Goal: Information Seeking & Learning: Find contact information

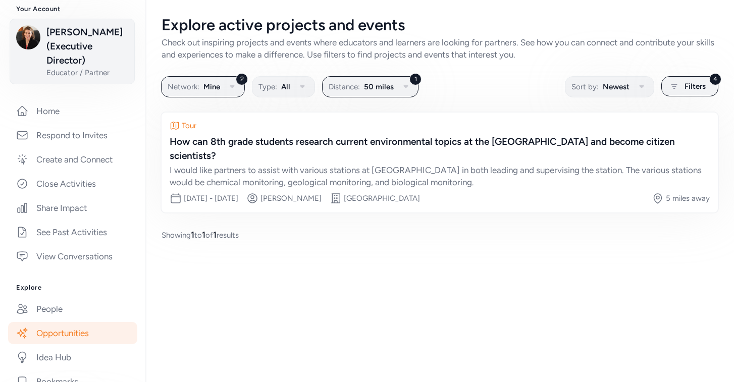
scroll to position [122, 0]
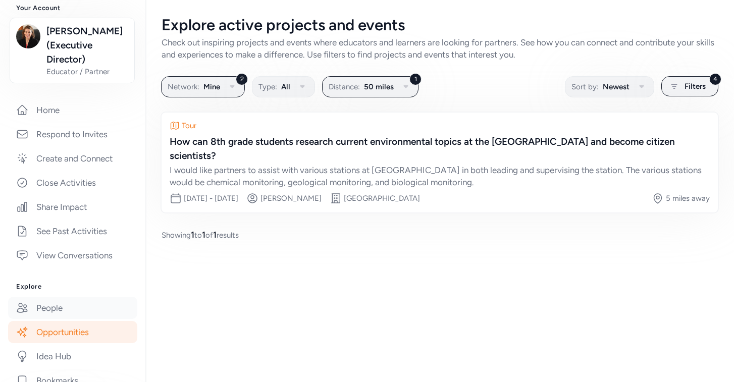
click at [63, 307] on link "People" at bounding box center [72, 308] width 129 height 22
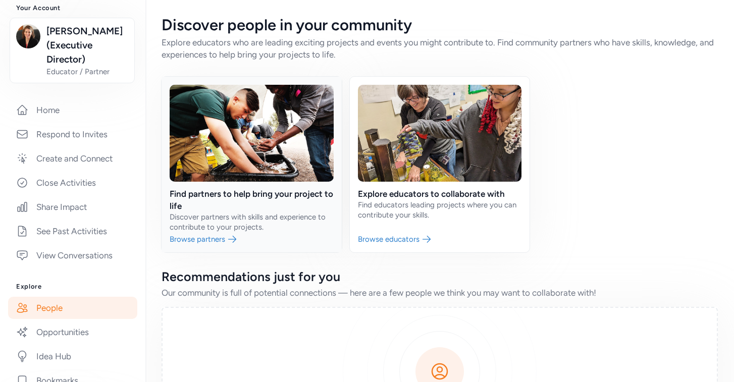
click at [236, 192] on link at bounding box center [251, 165] width 180 height 176
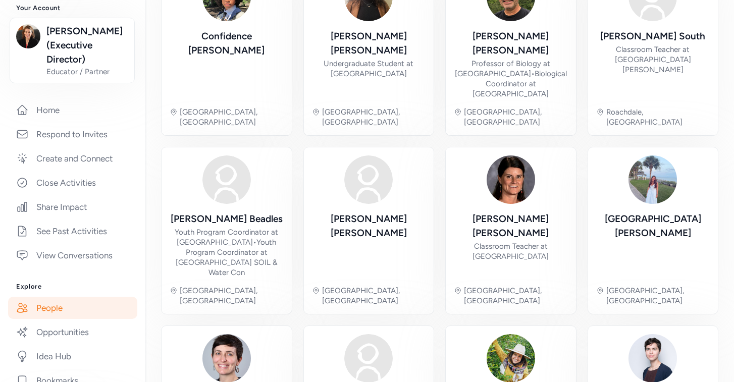
scroll to position [353, 0]
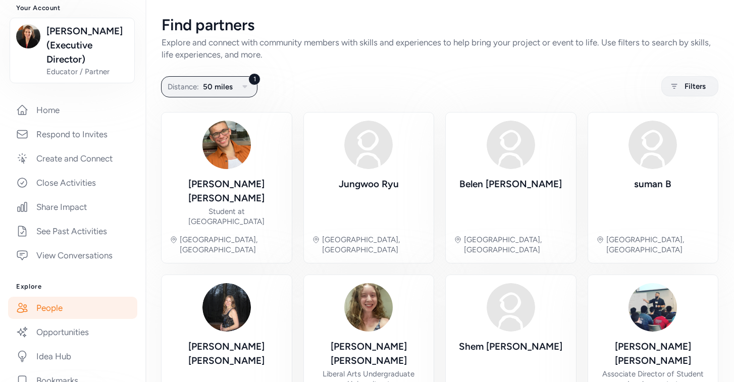
click at [70, 311] on link "People" at bounding box center [72, 308] width 129 height 22
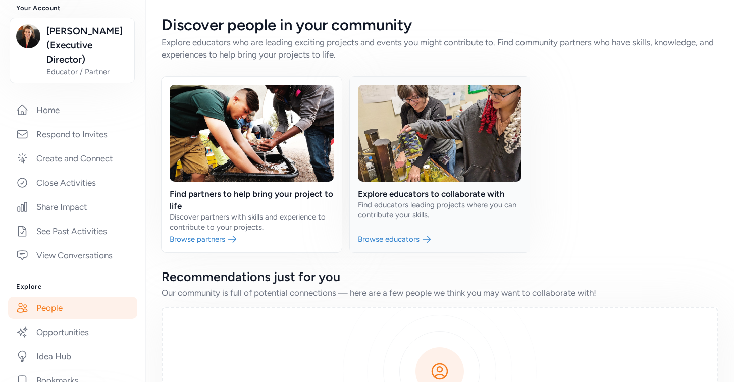
click at [436, 193] on link at bounding box center [440, 165] width 180 height 176
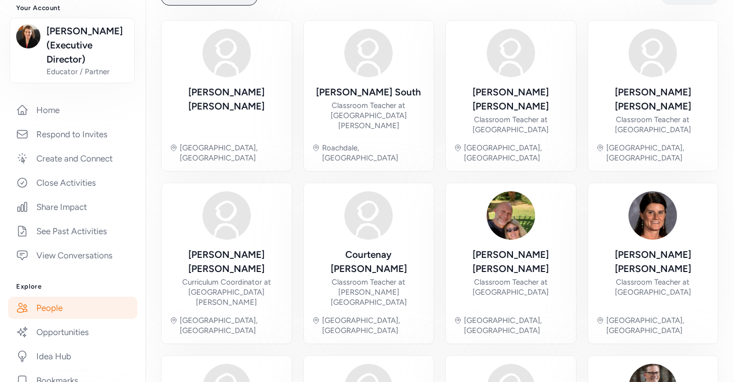
scroll to position [73, 0]
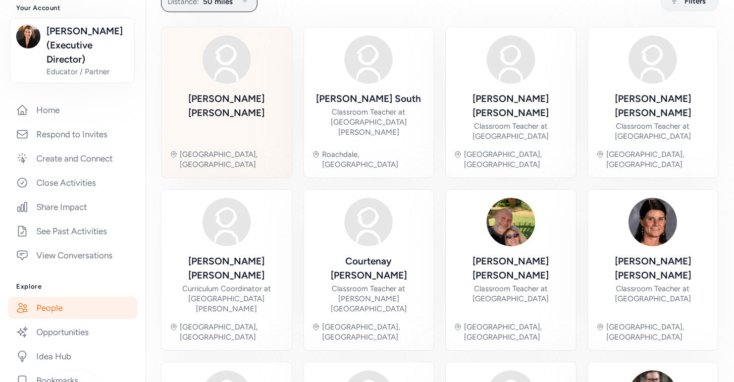
click at [226, 95] on div "Campbell Cox" at bounding box center [227, 106] width 114 height 28
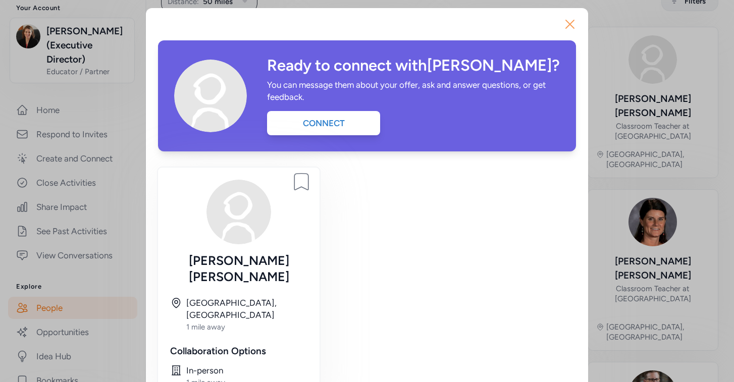
click at [571, 24] on icon "button" at bounding box center [570, 24] width 16 height 16
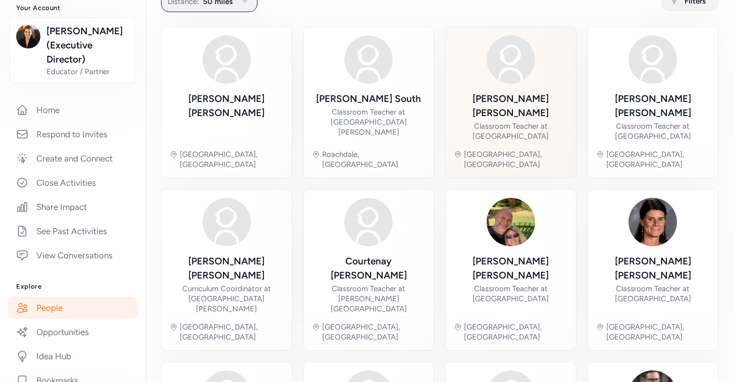
click at [503, 98] on div "Wendi Evans" at bounding box center [511, 106] width 114 height 28
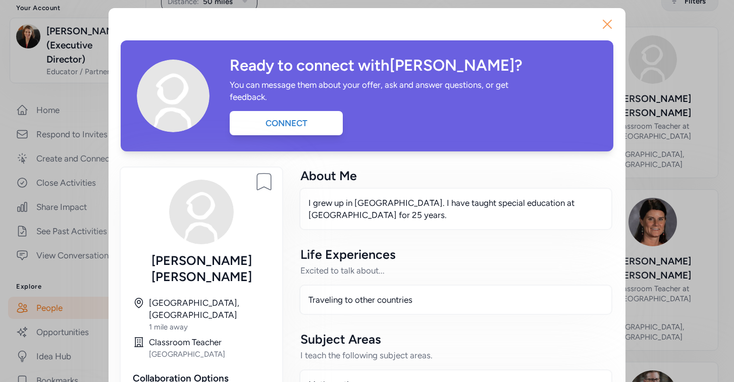
click at [607, 22] on icon "button" at bounding box center [607, 24] width 16 height 16
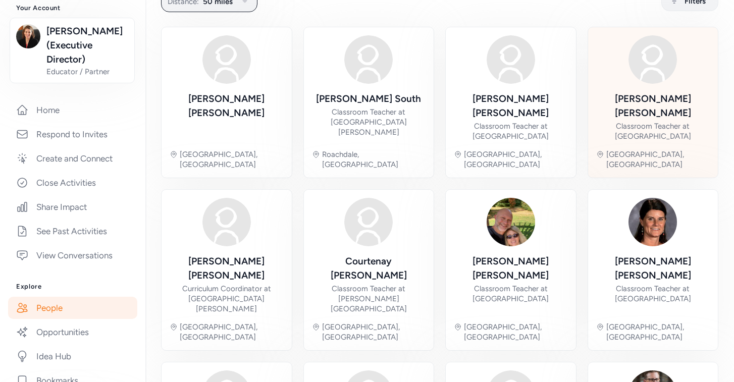
click at [628, 101] on div "Carrie Hamilton" at bounding box center [653, 106] width 114 height 28
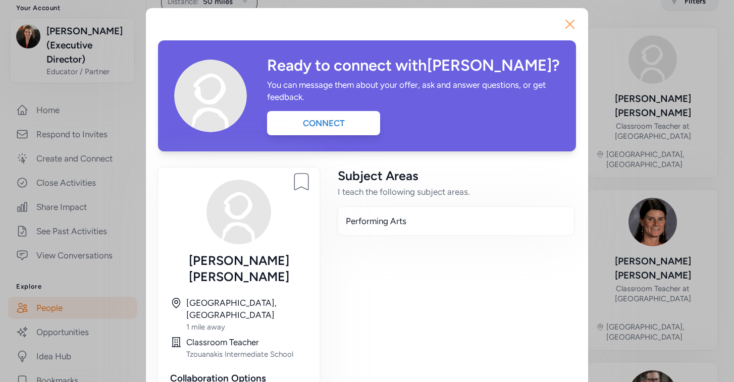
click at [571, 21] on icon "button" at bounding box center [570, 24] width 8 height 8
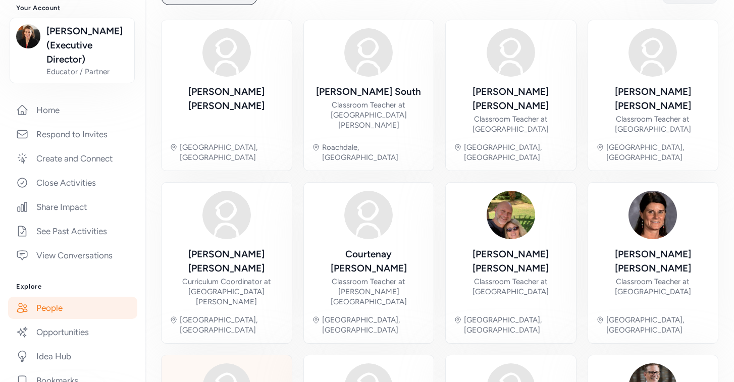
scroll to position [80, 0]
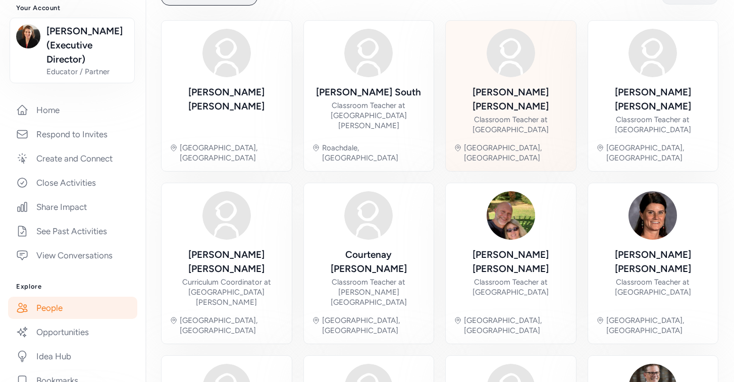
click at [512, 115] on div "Classroom Teacher at Greencastle Middle School" at bounding box center [511, 125] width 114 height 20
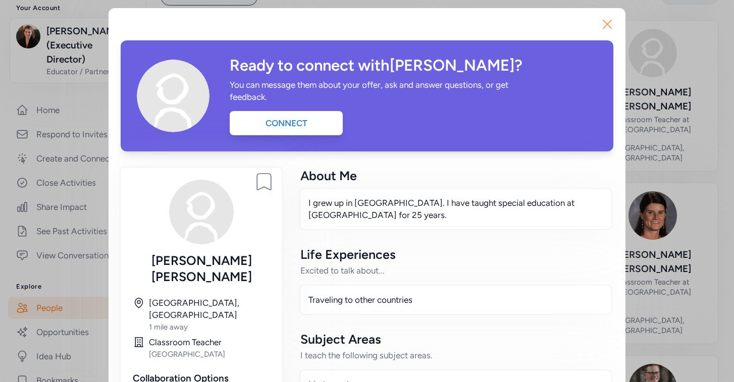
click at [610, 23] on icon "button" at bounding box center [607, 24] width 16 height 16
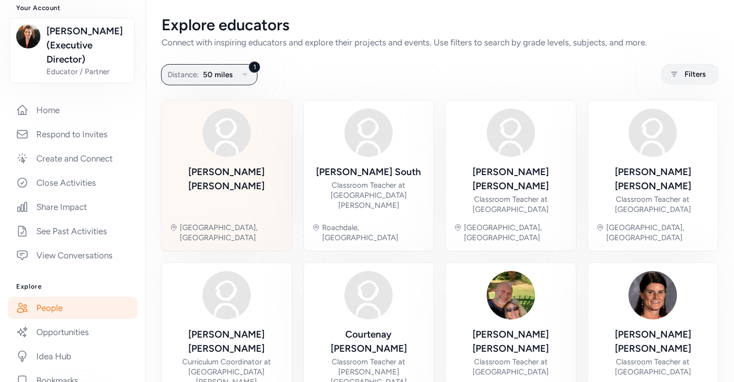
click at [218, 223] on div "Greencastle, IN" at bounding box center [232, 233] width 104 height 20
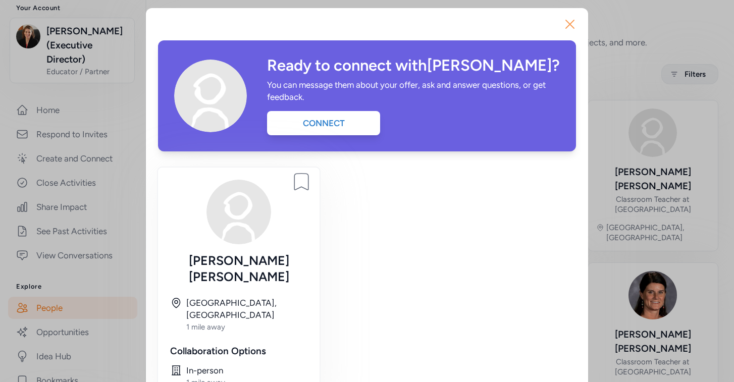
click at [569, 23] on icon "button" at bounding box center [570, 24] width 8 height 8
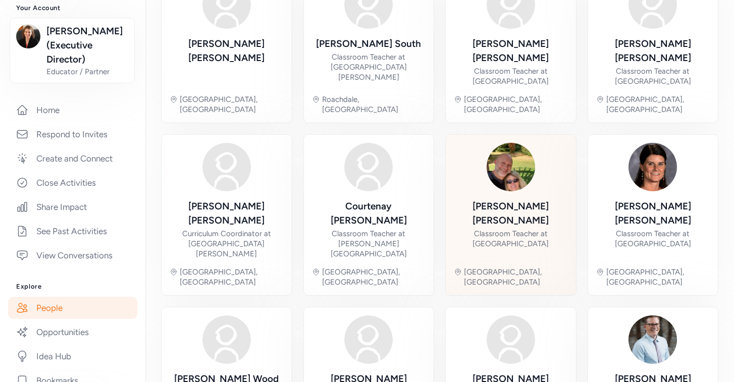
scroll to position [132, 0]
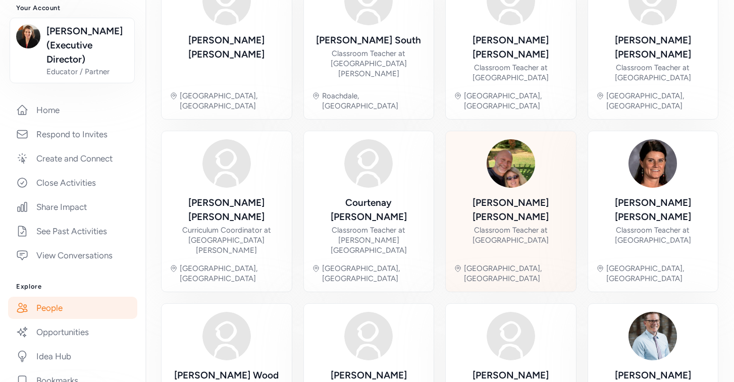
click at [523, 196] on div "Nicole Burkhalter" at bounding box center [511, 210] width 114 height 28
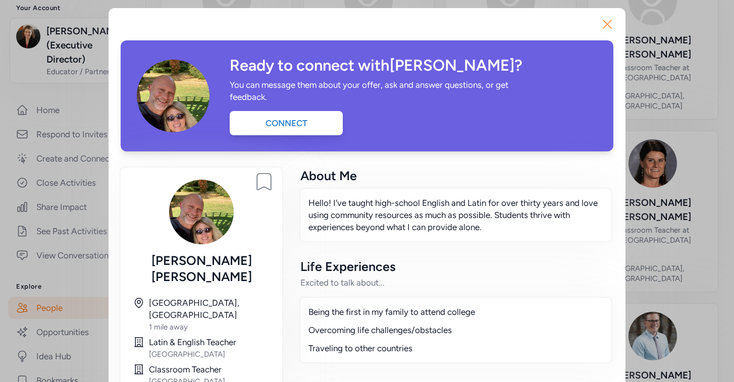
click at [609, 23] on icon "button" at bounding box center [607, 24] width 8 height 8
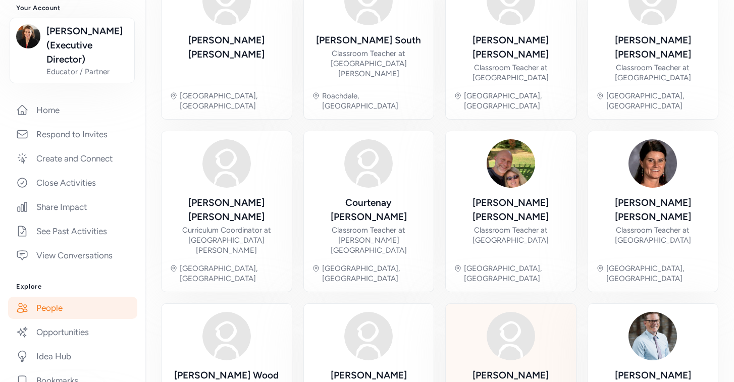
click at [524, 368] on div "Shelby Aguirre" at bounding box center [511, 382] width 114 height 28
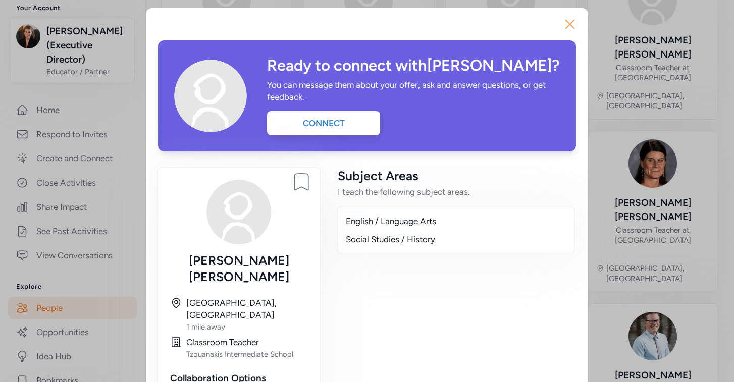
click at [572, 22] on icon "button" at bounding box center [570, 24] width 16 height 16
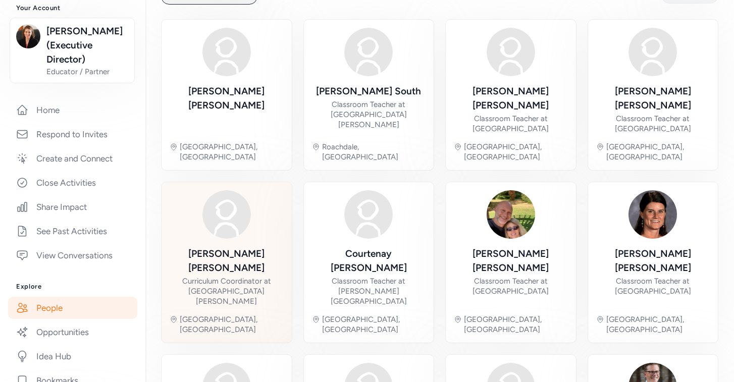
scroll to position [70, 0]
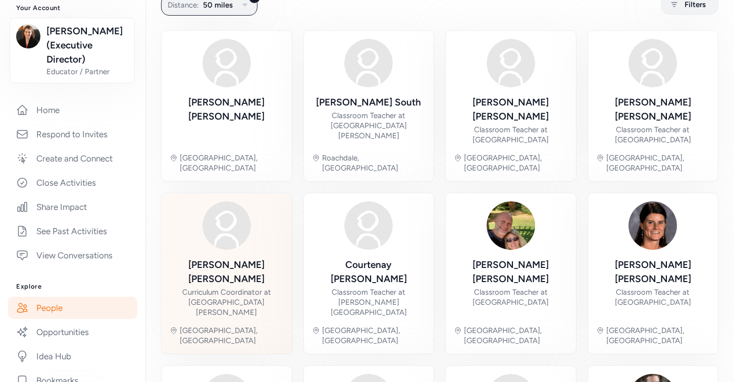
click at [249, 258] on div "Heather Nees" at bounding box center [227, 272] width 114 height 28
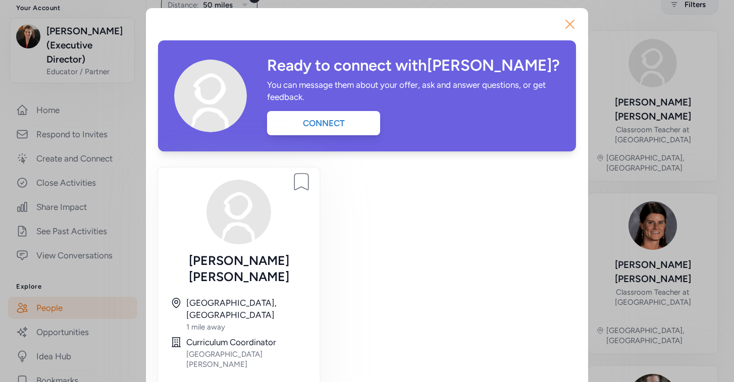
click at [565, 25] on icon "button" at bounding box center [570, 24] width 16 height 16
